Goal: Task Accomplishment & Management: Use online tool/utility

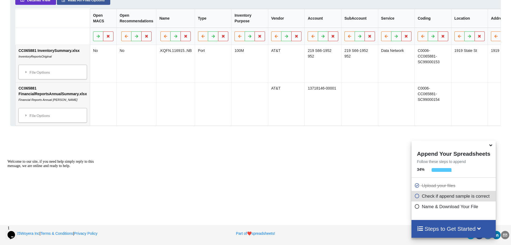
scroll to position [284, 0]
click at [368, 38] on icon at bounding box center [370, 35] width 5 height 3
click at [320, 20] on button "Delete Column" at bounding box center [327, 23] width 36 height 10
click at [107, 36] on icon at bounding box center [108, 35] width 5 height 3
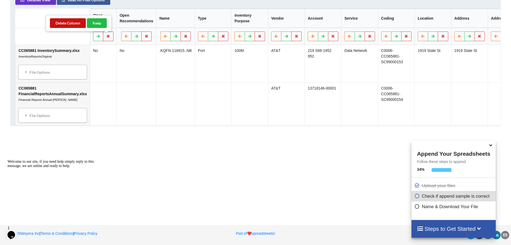
click at [68, 21] on button "Delete Column" at bounding box center [68, 23] width 36 height 10
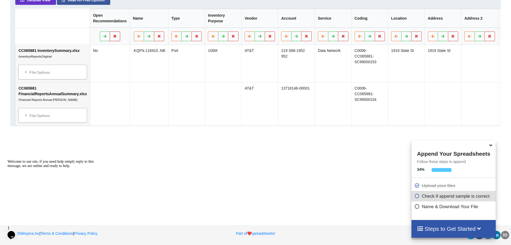
click at [113, 36] on icon at bounding box center [115, 35] width 5 height 3
click at [82, 18] on button "Delete Column" at bounding box center [74, 23] width 36 height 10
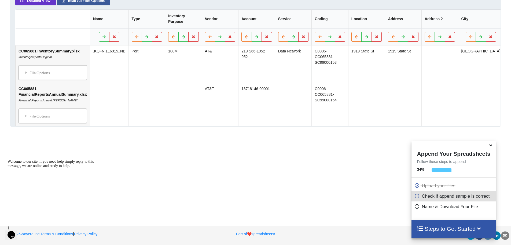
scroll to position [280, 0]
drag, startPoint x: 242, startPoint y: 149, endPoint x: 354, endPoint y: 147, distance: 111.7
click at [354, 147] on div "Add More Files to Automatically Append with Current You can select files with a…" at bounding box center [255, 21] width 511 height 388
drag, startPoint x: 492, startPoint y: 97, endPoint x: 333, endPoint y: 102, distance: 159.3
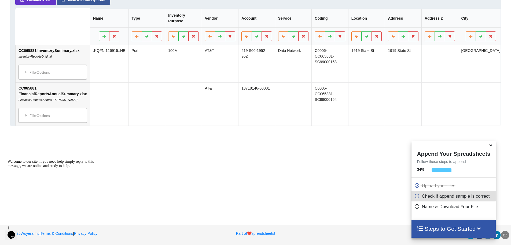
drag, startPoint x: 409, startPoint y: 14, endPoint x: 257, endPoint y: 52, distance: 156.1
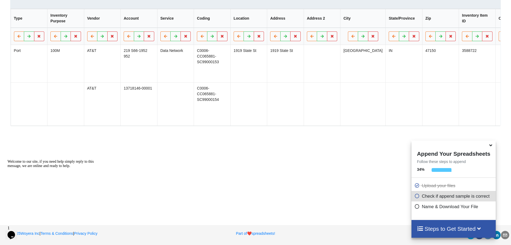
scroll to position [0, 764]
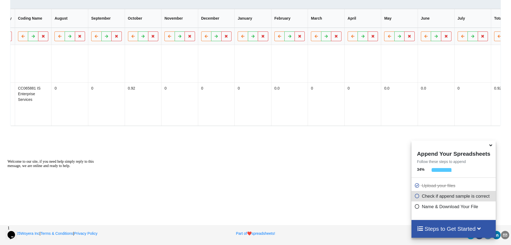
drag, startPoint x: 227, startPoint y: 95, endPoint x: 363, endPoint y: 95, distance: 135.6
drag, startPoint x: 290, startPoint y: 166, endPoint x: 241, endPoint y: 159, distance: 50.1
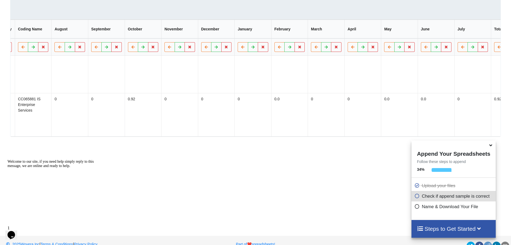
scroll to position [254, 0]
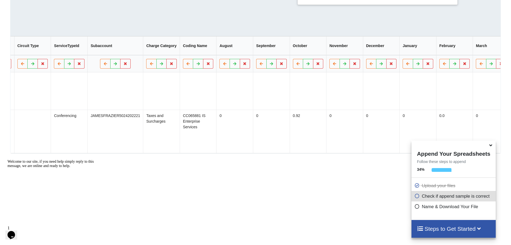
drag, startPoint x: 283, startPoint y: 141, endPoint x: 249, endPoint y: 154, distance: 35.8
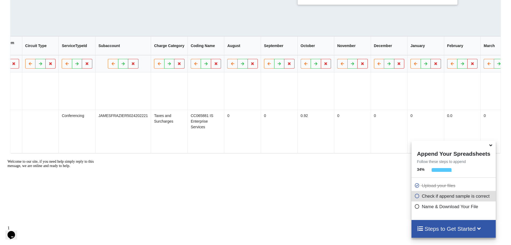
drag, startPoint x: 304, startPoint y: 171, endPoint x: 261, endPoint y: 173, distance: 43.0
drag, startPoint x: 304, startPoint y: 165, endPoint x: 276, endPoint y: 170, distance: 28.4
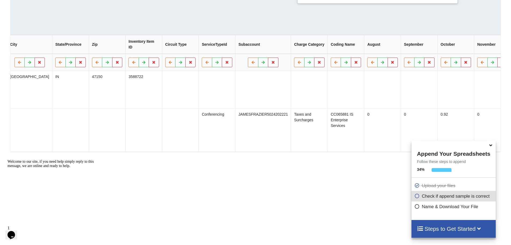
drag, startPoint x: 275, startPoint y: 148, endPoint x: 238, endPoint y: 151, distance: 36.6
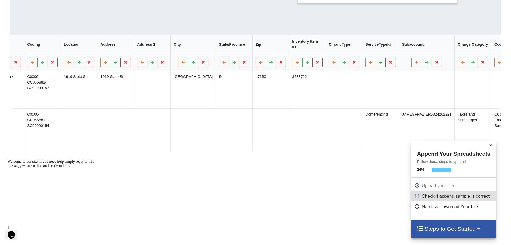
drag, startPoint x: 318, startPoint y: 125, endPoint x: 302, endPoint y: 124, distance: 15.6
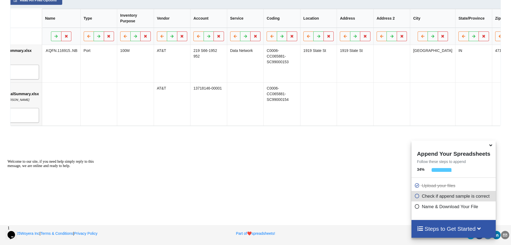
scroll to position [0, 0]
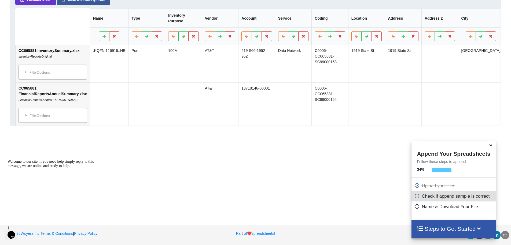
drag, startPoint x: 393, startPoint y: 59, endPoint x: 250, endPoint y: 63, distance: 143.4
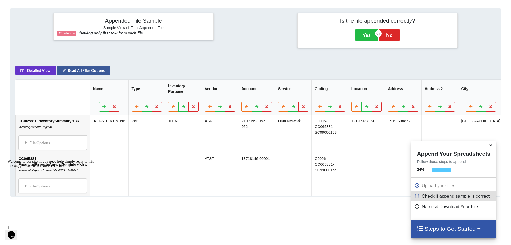
scroll to position [203, 0]
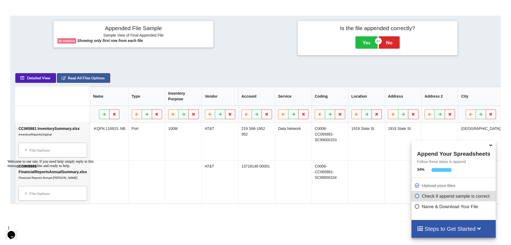
click at [34, 78] on button "Detailed View" at bounding box center [35, 78] width 41 height 10
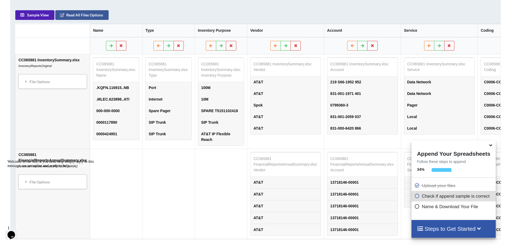
scroll to position [257, 0]
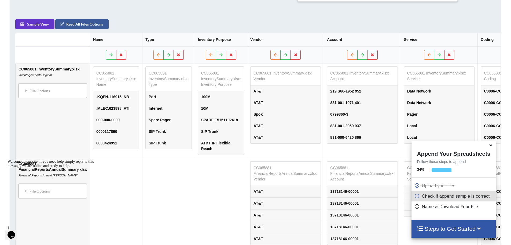
click at [450, 232] on div "Steps to Get Started" at bounding box center [454, 228] width 84 height 17
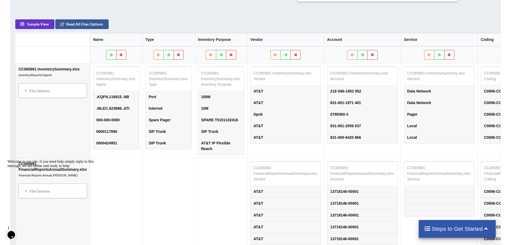
click at [454, 227] on h4 "Steps to Get Started" at bounding box center [457, 228] width 66 height 7
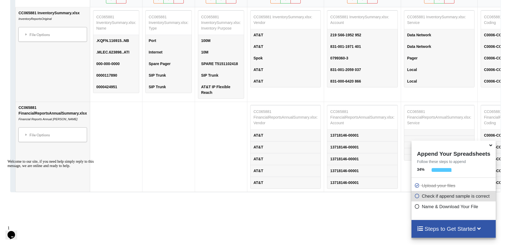
scroll to position [248, 0]
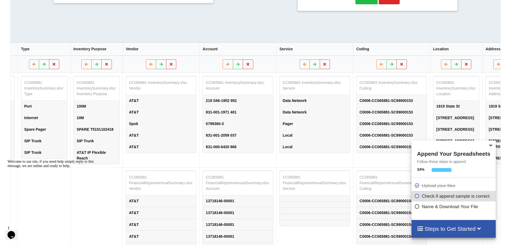
drag, startPoint x: 283, startPoint y: 126, endPoint x: 312, endPoint y: 124, distance: 28.8
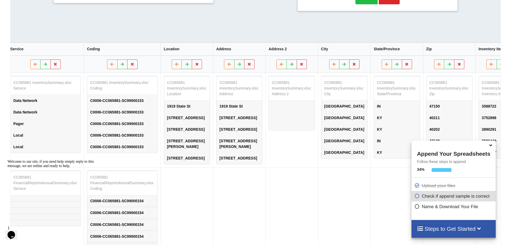
scroll to position [0, 411]
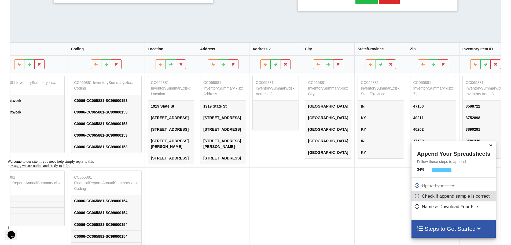
drag, startPoint x: 300, startPoint y: 127, endPoint x: 313, endPoint y: 126, distance: 13.2
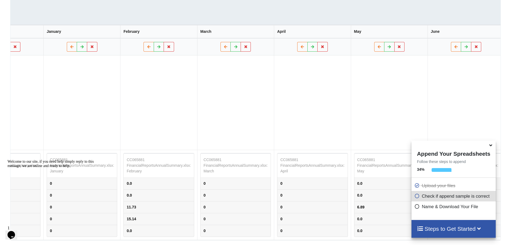
scroll to position [0, 1718]
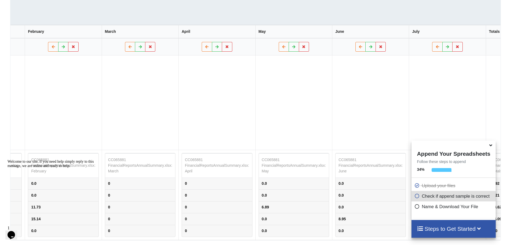
drag, startPoint x: 263, startPoint y: 107, endPoint x: 450, endPoint y: 170, distance: 197.4
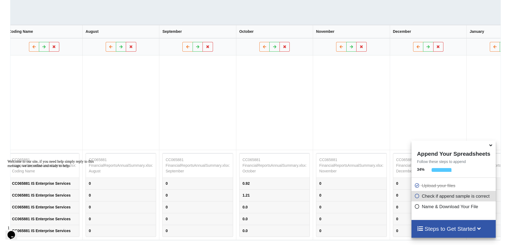
scroll to position [0, 0]
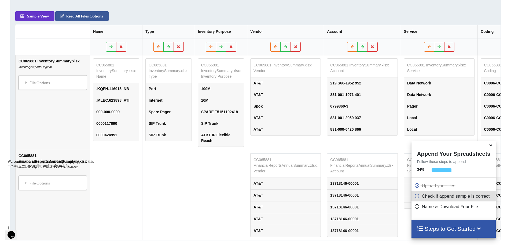
drag, startPoint x: 440, startPoint y: 103, endPoint x: 119, endPoint y: 126, distance: 321.6
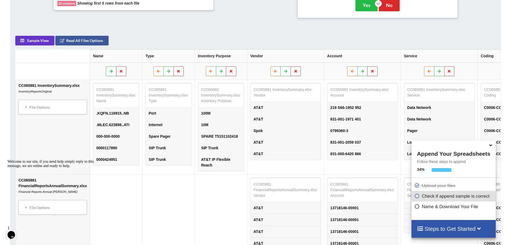
scroll to position [212, 0]
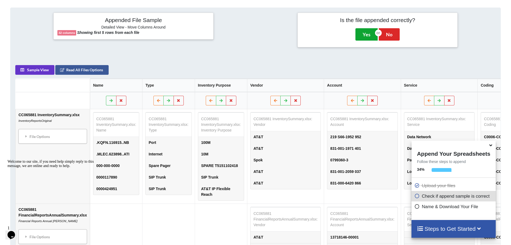
click at [363, 32] on button "Yes" at bounding box center [367, 34] width 22 height 12
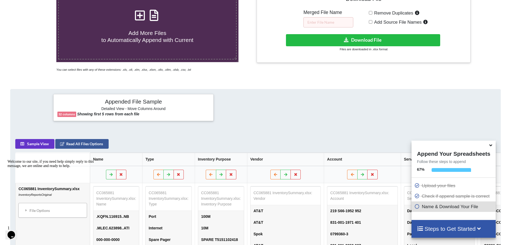
scroll to position [118, 0]
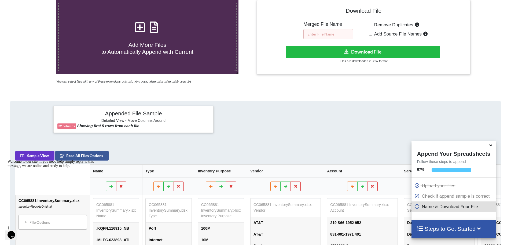
click at [312, 37] on input "text" at bounding box center [329, 34] width 50 height 10
type input "Norton Budgeting Report 2025"
click at [374, 58] on div "Download hidden Download File Files are downloaded in .xlsx format" at bounding box center [364, 55] width 206 height 18
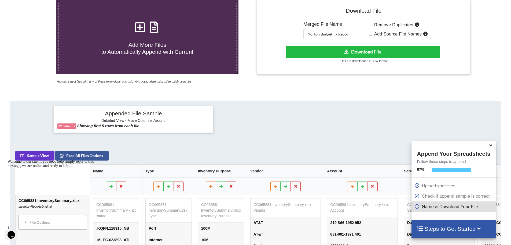
click at [372, 22] on div "Remove Duplicates Add Source File Names" at bounding box center [418, 30] width 98 height 18
click at [372, 25] on input "Remove Duplicates" at bounding box center [370, 24] width 3 height 3
checkbox input "true"
click at [372, 32] on input "Add Source File Names" at bounding box center [370, 33] width 3 height 3
checkbox input "true"
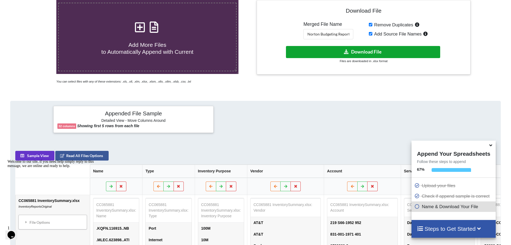
click at [379, 49] on button "Download File" at bounding box center [363, 52] width 154 height 12
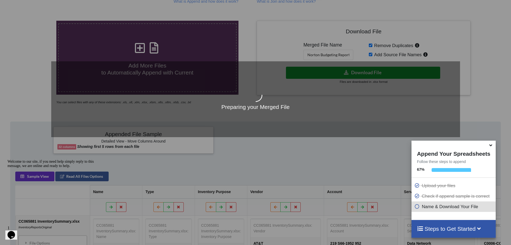
scroll to position [92, 0]
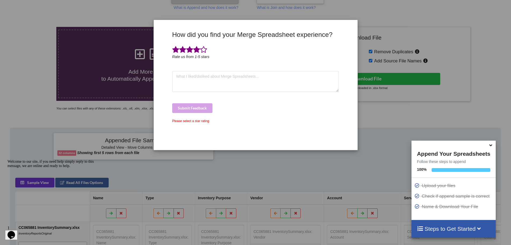
click at [196, 47] on span at bounding box center [196, 50] width 7 height 8
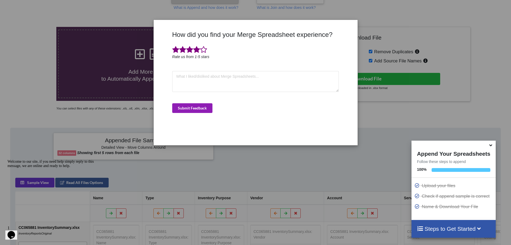
click at [209, 106] on button "Submit Feedback" at bounding box center [192, 108] width 40 height 10
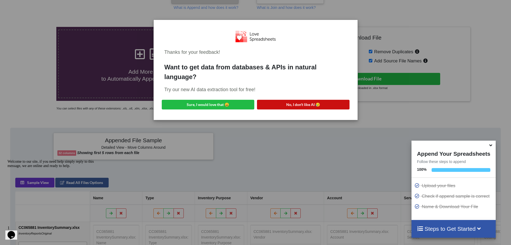
click at [333, 108] on button "No, I don't like AI 😥" at bounding box center [303, 105] width 93 height 10
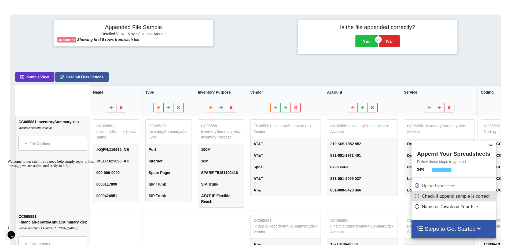
scroll to position [253, 0]
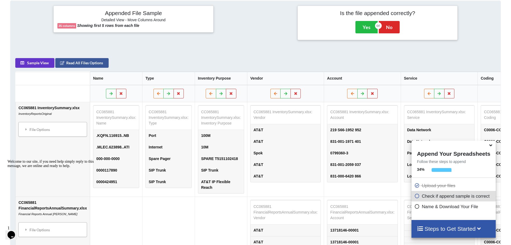
click at [489, 146] on icon at bounding box center [491, 144] width 6 height 5
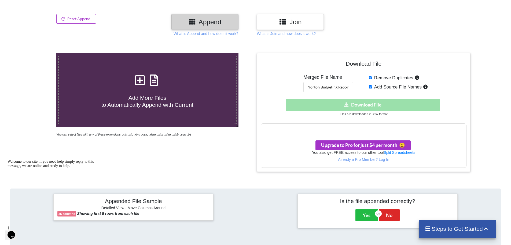
scroll to position [65, 0]
click at [370, 78] on input "Remove Duplicates" at bounding box center [370, 77] width 3 height 3
checkbox input "false"
click at [370, 86] on input "Add Source File Names" at bounding box center [370, 86] width 3 height 3
checkbox input "false"
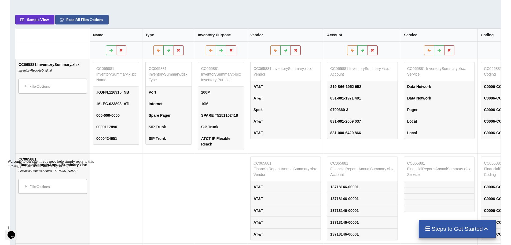
scroll to position [280, 0]
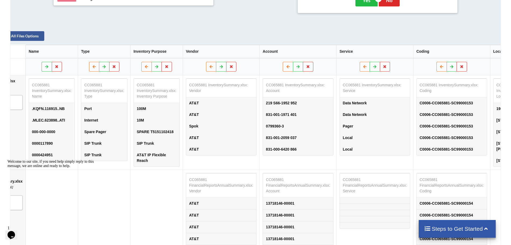
drag, startPoint x: 299, startPoint y: 134, endPoint x: 323, endPoint y: 137, distance: 24.6
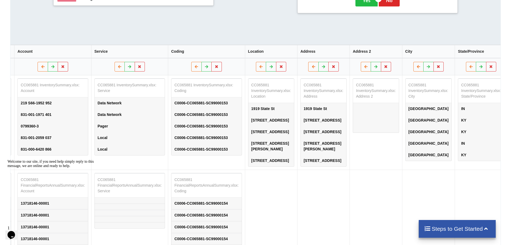
scroll to position [0, 280]
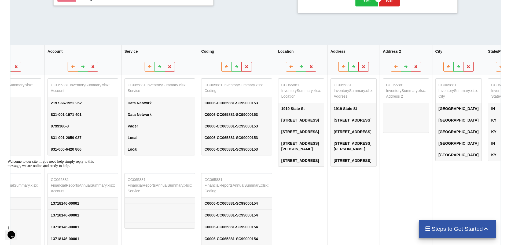
drag, startPoint x: 223, startPoint y: 188, endPoint x: 203, endPoint y: 185, distance: 20.1
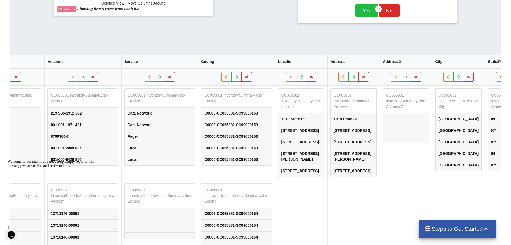
scroll to position [253, 0]
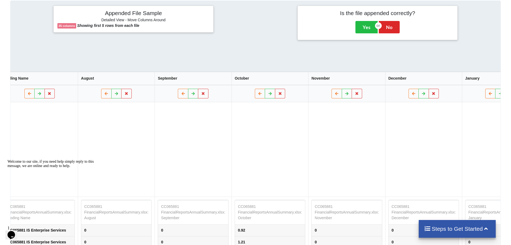
drag, startPoint x: 332, startPoint y: 199, endPoint x: 421, endPoint y: 194, distance: 88.5
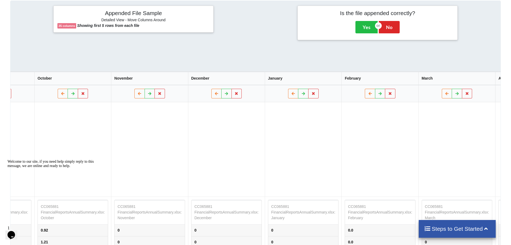
drag, startPoint x: 359, startPoint y: 166, endPoint x: 381, endPoint y: 170, distance: 22.3
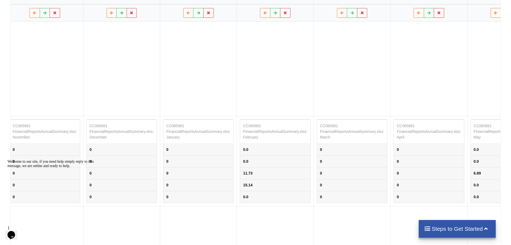
scroll to position [0, 1873]
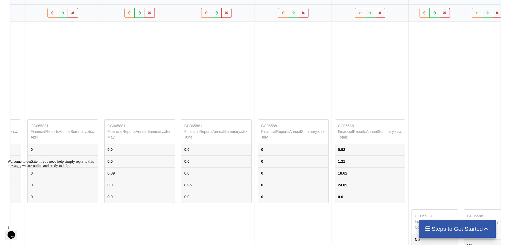
drag, startPoint x: 384, startPoint y: 78, endPoint x: 488, endPoint y: 63, distance: 104.7
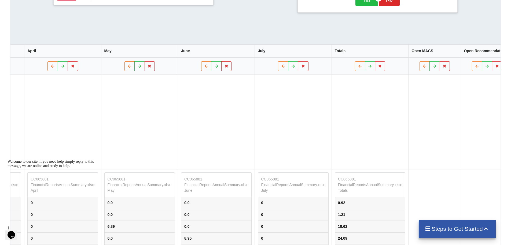
scroll to position [280, 0]
click at [443, 68] on icon at bounding box center [445, 66] width 5 height 3
click at [349, 53] on button "Delete Column" at bounding box center [344, 53] width 36 height 10
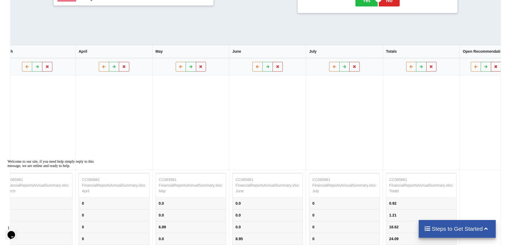
click at [494, 68] on icon at bounding box center [496, 66] width 5 height 3
click at [402, 52] on button "Delete Column" at bounding box center [395, 53] width 36 height 10
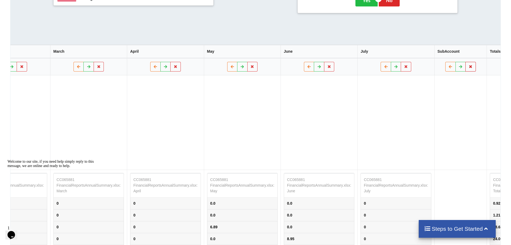
click at [469, 68] on icon at bounding box center [471, 66] width 5 height 3
click at [367, 53] on button "Delete Column" at bounding box center [372, 53] width 36 height 10
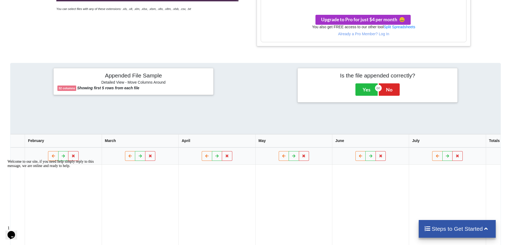
scroll to position [119, 0]
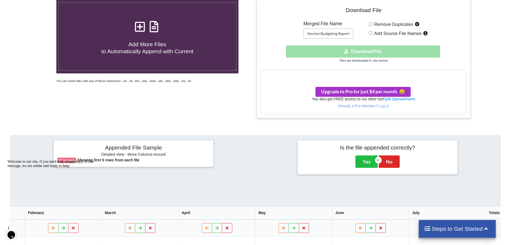
click at [326, 34] on input "Norton Budgeting Report 2025" at bounding box center [329, 33] width 50 height 10
drag, startPoint x: 330, startPoint y: 34, endPoint x: 376, endPoint y: 35, distance: 46.7
click at [376, 35] on div "Download File Merged File Name Norton Budgeting Report 2025 Remove Duplicates A…" at bounding box center [364, 58] width 206 height 110
click at [372, 25] on input "Remove Duplicates" at bounding box center [370, 23] width 3 height 3
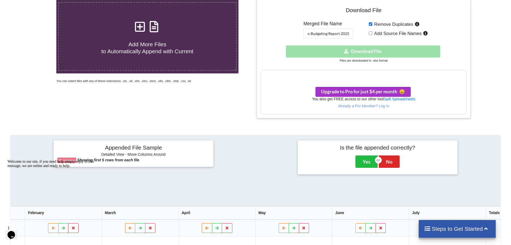
checkbox input "true"
click at [372, 32] on input "Add Source File Names" at bounding box center [370, 32] width 3 height 3
checkbox input "true"
click at [367, 50] on div "Download hidden Download File" at bounding box center [364, 51] width 206 height 12
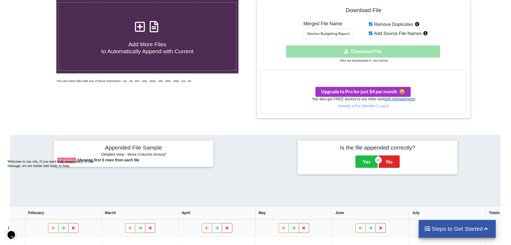
click at [387, 97] on link "Split Spreadsheets" at bounding box center [400, 99] width 32 height 4
